Goal: Information Seeking & Learning: Learn about a topic

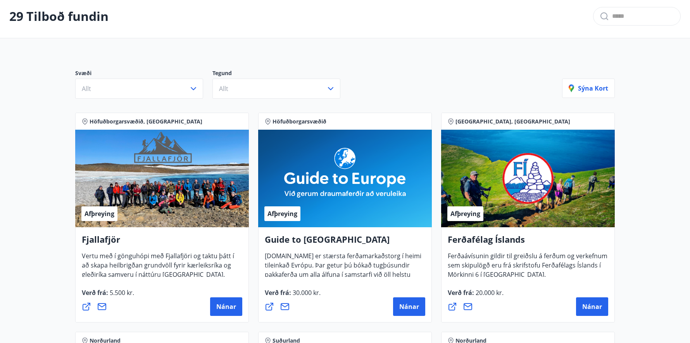
scroll to position [39, 0]
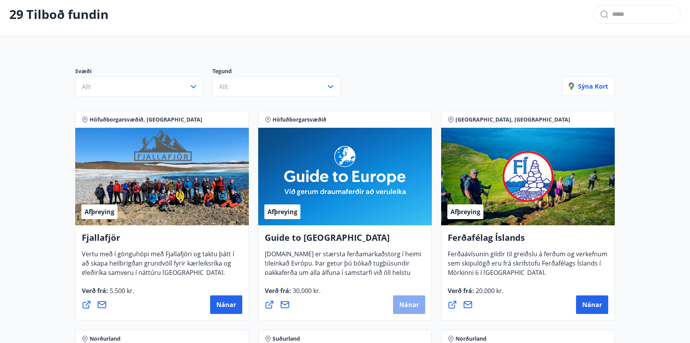
click at [399, 306] on span "Nánar" at bounding box center [409, 305] width 20 height 9
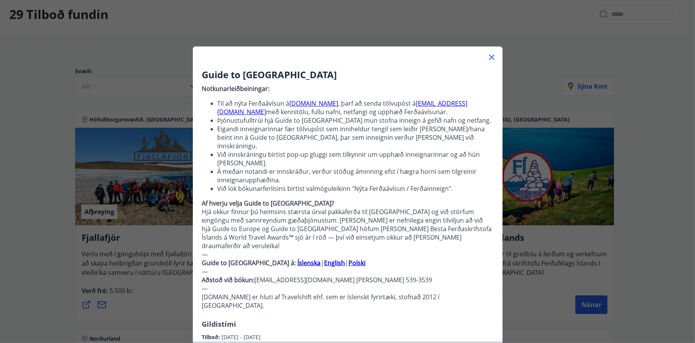
click at [489, 59] on icon at bounding box center [491, 57] width 9 height 9
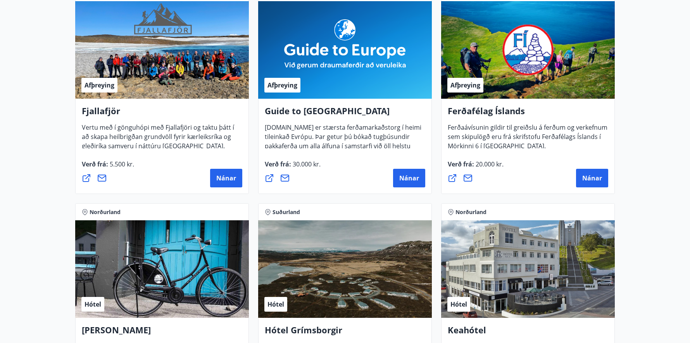
scroll to position [0, 0]
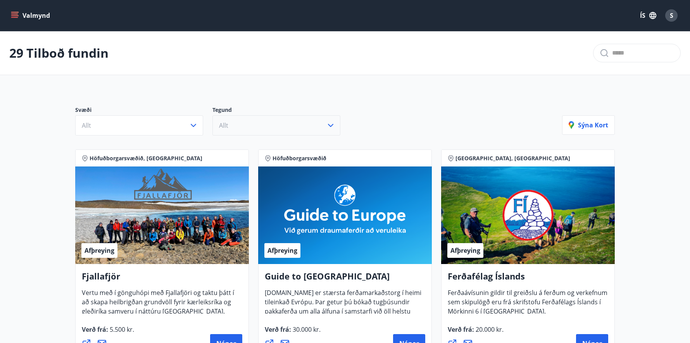
click at [327, 124] on icon "button" at bounding box center [330, 125] width 9 height 9
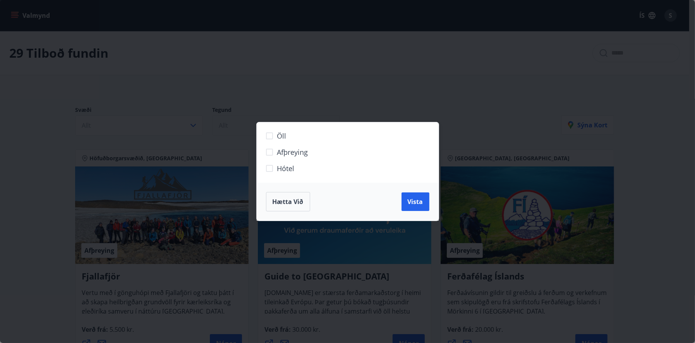
click at [287, 209] on button "Hætta við" at bounding box center [288, 201] width 44 height 19
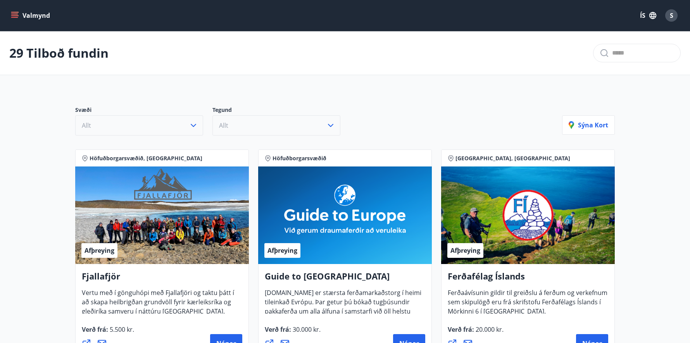
click at [189, 125] on icon "button" at bounding box center [193, 125] width 9 height 9
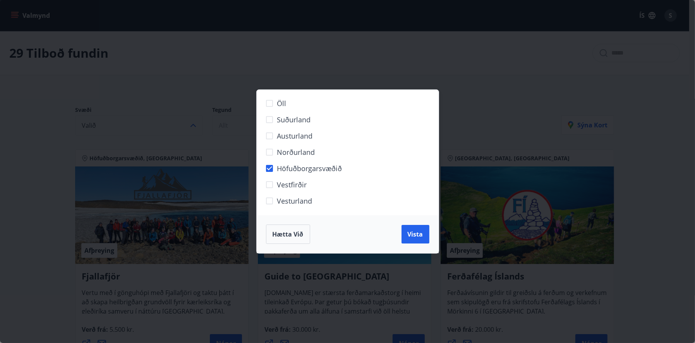
click at [417, 239] on button "Vista" at bounding box center [416, 234] width 28 height 19
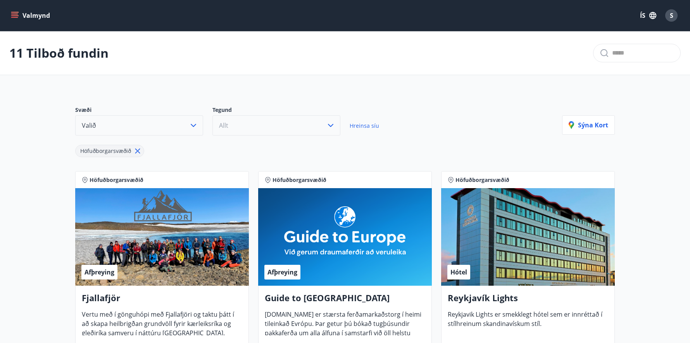
click at [617, 52] on input "text" at bounding box center [643, 53] width 62 height 12
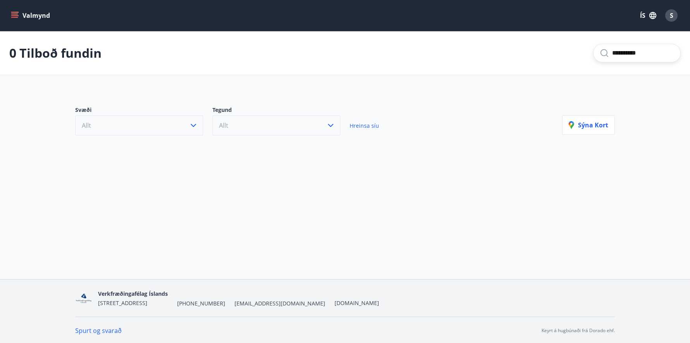
type input "**********"
